Goal: Task Accomplishment & Management: Use online tool/utility

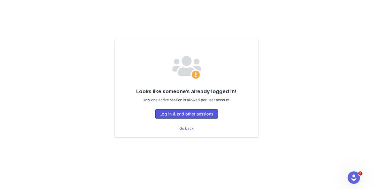
click at [166, 115] on button "Log in & end other sessions" at bounding box center [186, 113] width 63 height 9
click at [179, 116] on button "Log in & end other sessions" at bounding box center [186, 113] width 63 height 9
click at [137, 6] on div "Looks like someone's already logged in! Only one active session is allowed per …" at bounding box center [186, 94] width 373 height 189
click at [184, 112] on button "Log in & end other sessions" at bounding box center [186, 113] width 63 height 9
click at [186, 127] on link "Go back" at bounding box center [186, 128] width 14 height 4
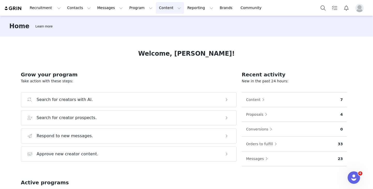
click at [162, 10] on button "Content Content" at bounding box center [170, 8] width 28 height 12
click at [159, 24] on p "Creator Content" at bounding box center [158, 22] width 29 height 5
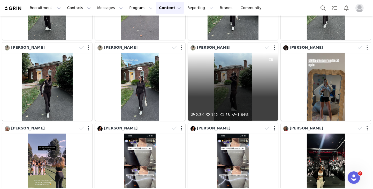
scroll to position [76, 0]
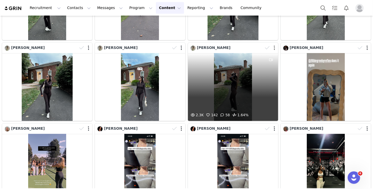
click at [274, 47] on button "button" at bounding box center [274, 47] width 1 height 5
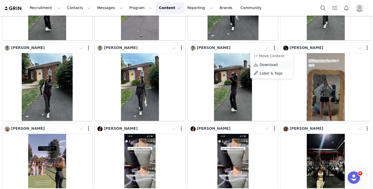
click at [265, 64] on span "Download" at bounding box center [268, 65] width 18 height 4
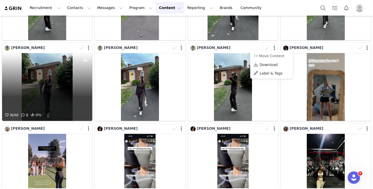
click at [88, 48] on div at bounding box center [84, 48] width 15 height 8
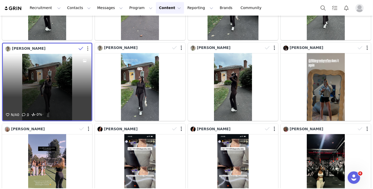
click at [87, 48] on button "button" at bounding box center [87, 48] width 1 height 5
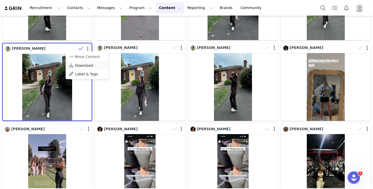
click at [83, 64] on span "Download" at bounding box center [84, 65] width 18 height 4
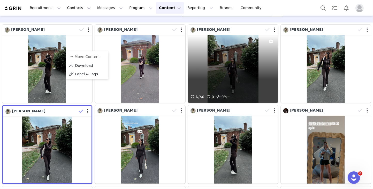
scroll to position [13, 0]
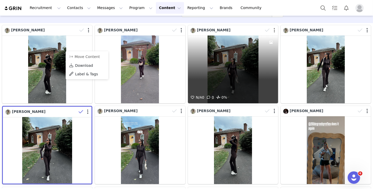
click at [274, 30] on button "button" at bounding box center [274, 30] width 1 height 5
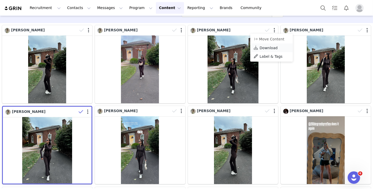
click at [266, 47] on span "Download" at bounding box center [268, 48] width 18 height 4
click at [137, 8] on button "Program Program" at bounding box center [140, 8] width 29 height 12
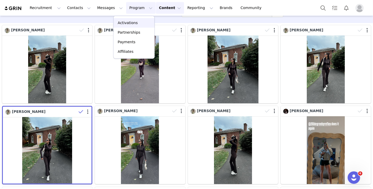
click at [132, 20] on p "Activations" at bounding box center [128, 22] width 20 height 5
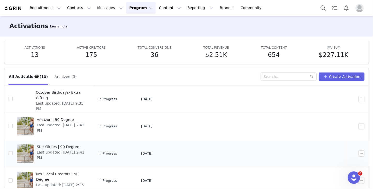
scroll to position [10, 0]
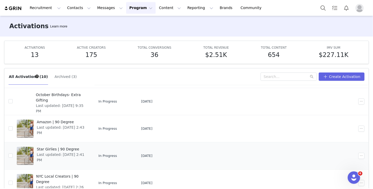
click at [64, 148] on span "Star Girlies | 90 Degree" at bounding box center [62, 148] width 50 height 5
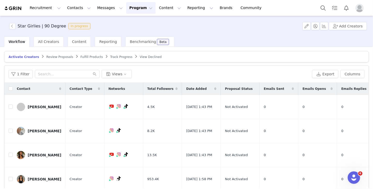
click at [84, 55] on span "Fulfill Products" at bounding box center [91, 57] width 22 height 4
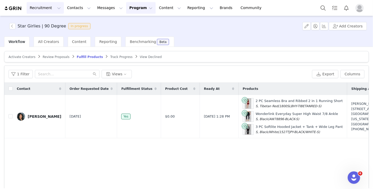
click at [52, 7] on button "Recruitment Recruitment" at bounding box center [45, 8] width 37 height 12
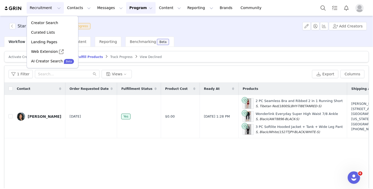
click at [169, 28] on div "Star Girlies | 90 Degree In progress Add Creators" at bounding box center [186, 26] width 373 height 21
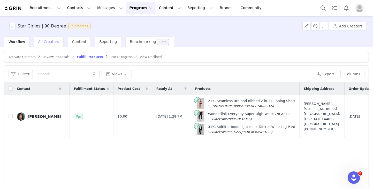
click at [44, 43] on span "All Creators" at bounding box center [48, 42] width 21 height 4
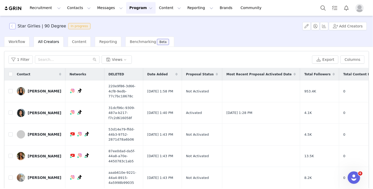
click at [11, 28] on button "button" at bounding box center [12, 26] width 6 height 6
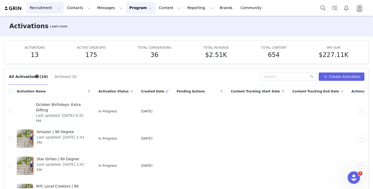
click at [54, 6] on button "Recruitment Recruitment" at bounding box center [45, 8] width 37 height 12
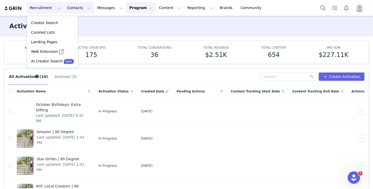
click at [80, 7] on button "Contacts Contacts" at bounding box center [79, 8] width 30 height 12
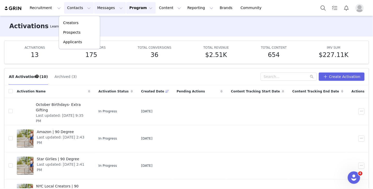
click at [110, 5] on button "Messages Messages" at bounding box center [110, 8] width 32 height 12
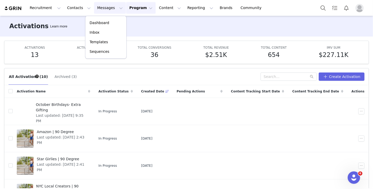
click at [144, 25] on div "Activations Learn more" at bounding box center [186, 26] width 373 height 21
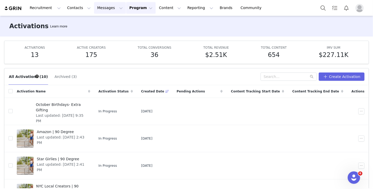
scroll to position [27, 0]
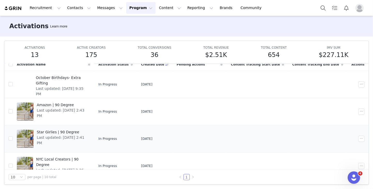
click at [44, 133] on span "Star Girlies | 90 Degree" at bounding box center [62, 131] width 50 height 5
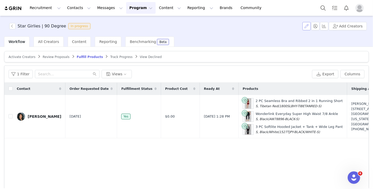
click at [307, 27] on button "button" at bounding box center [306, 26] width 8 height 8
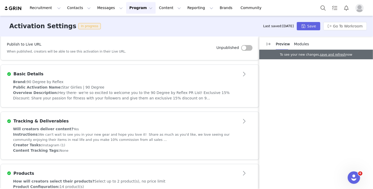
scroll to position [176, 0]
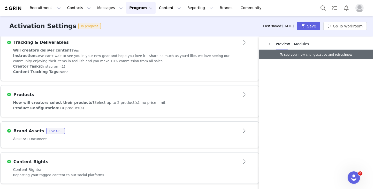
click at [158, 109] on div "Product Configuration: 14 product(s)" at bounding box center [129, 107] width 233 height 5
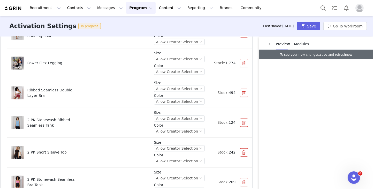
scroll to position [504, 0]
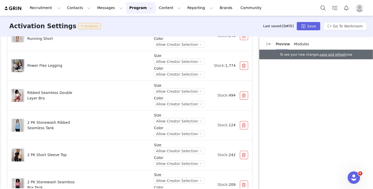
click at [16, 93] on img at bounding box center [18, 95] width 8 height 13
click at [29, 95] on p "Ribbed Seamless Double Layer Bra" at bounding box center [53, 95] width 53 height 11
copy div "Ribbed Seamless Double Layer Bra"
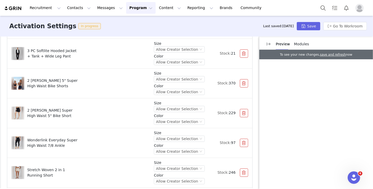
scroll to position [368, 0]
drag, startPoint x: 25, startPoint y: 108, endPoint x: 50, endPoint y: 113, distance: 25.1
click at [50, 113] on div "2 [PERSON_NAME] Super High Waist 5" Bike Short" at bounding box center [80, 112] width 138 height 13
copy p "2 [PERSON_NAME] Super High Waist 5" Bike Short"
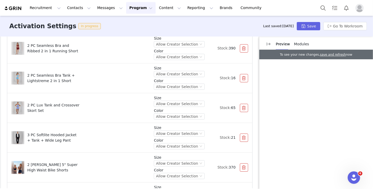
scroll to position [284, 0]
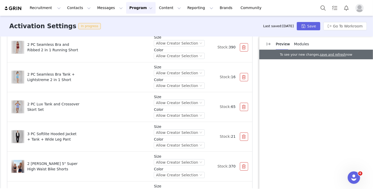
click at [47, 132] on p "3 PC Softlite Hooded Jacket + Tank + Wide Leg Pant" at bounding box center [53, 136] width 53 height 11
copy div "3 PC Softlite Hooded Jacket + Tank + Wide Leg Pant"
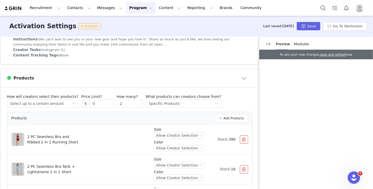
scroll to position [192, 0]
click at [102, 8] on button "Messages Messages" at bounding box center [110, 8] width 32 height 12
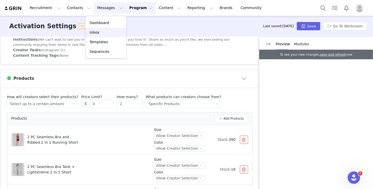
click at [102, 30] on div "Inbox" at bounding box center [106, 32] width 35 height 5
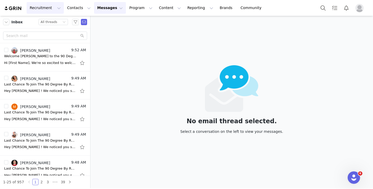
click at [42, 9] on button "Recruitment Recruitment" at bounding box center [45, 8] width 37 height 12
